Goal: Information Seeking & Learning: Learn about a topic

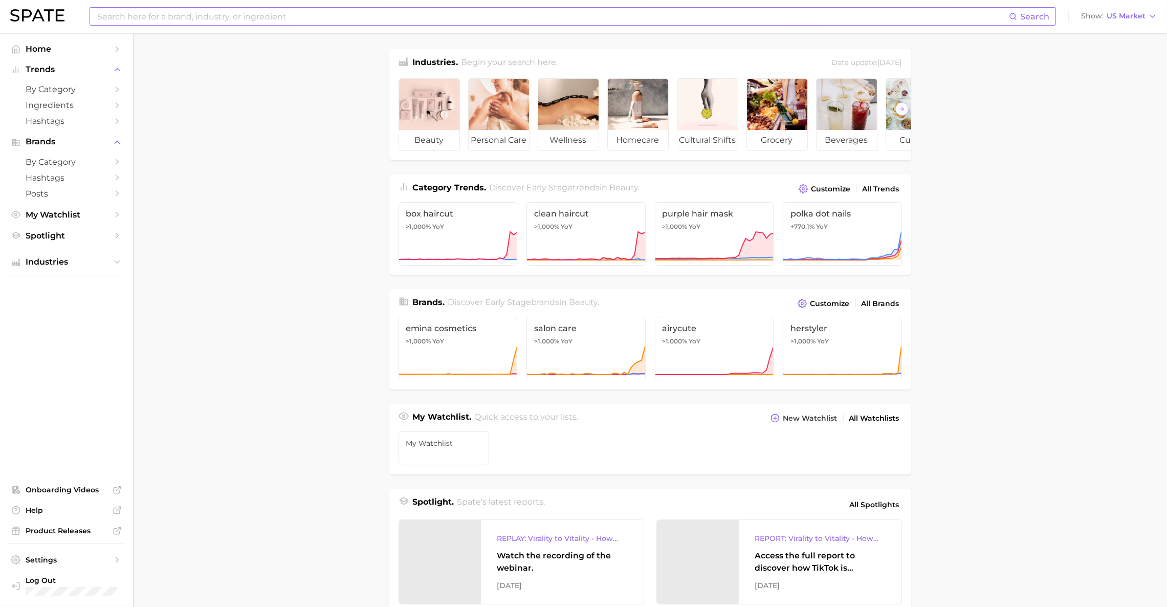
click at [324, 18] on input at bounding box center [552, 16] width 912 height 17
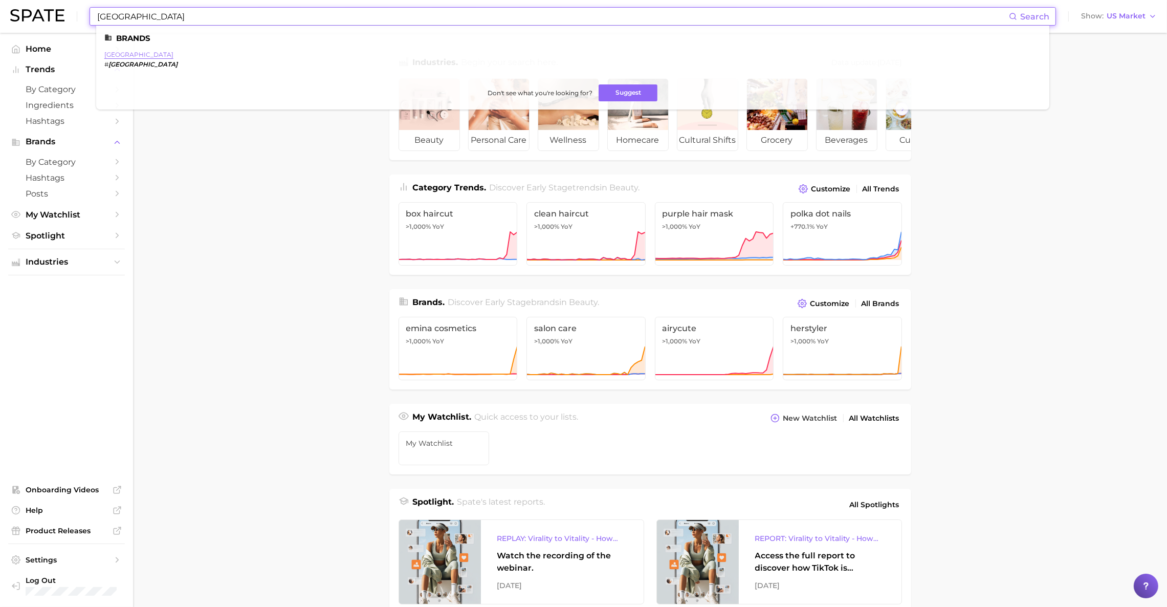
type input "[GEOGRAPHIC_DATA]"
click at [125, 53] on link "[GEOGRAPHIC_DATA]" at bounding box center [138, 55] width 69 height 8
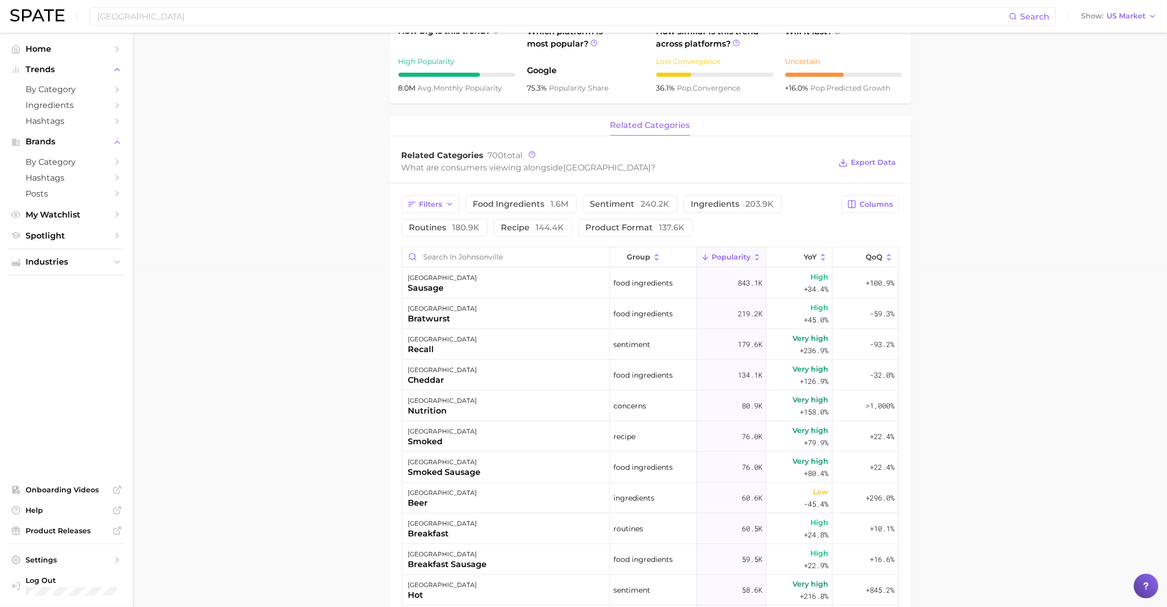
scroll to position [337, 0]
click at [624, 230] on span "product format 137.6k" at bounding box center [635, 228] width 99 height 8
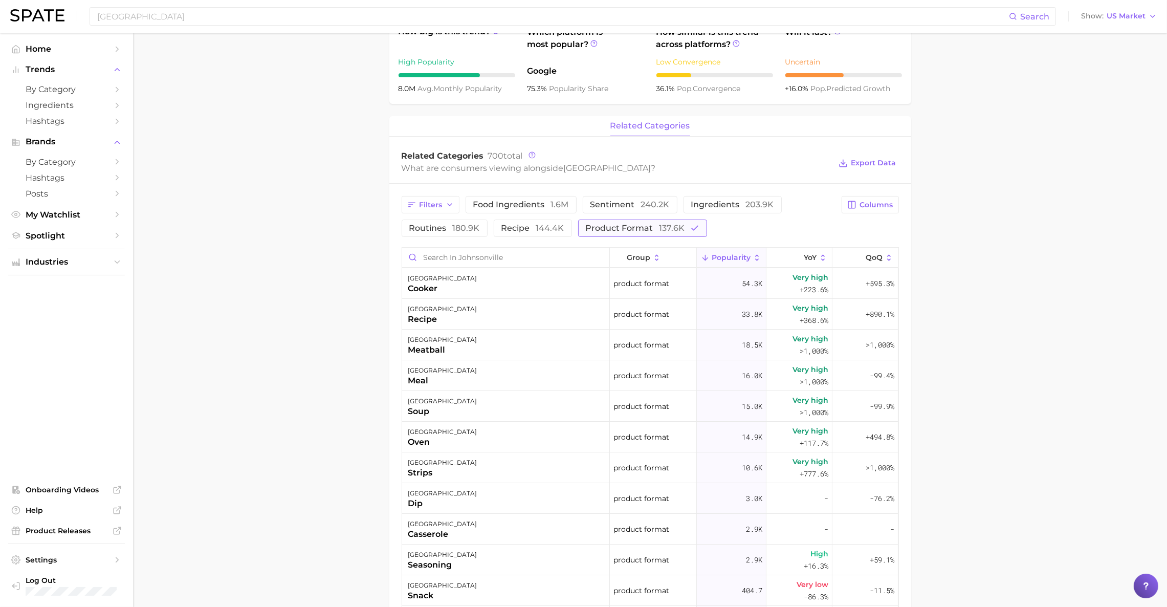
click at [624, 230] on span "product format 137.6k" at bounding box center [635, 228] width 99 height 8
